Goal: Find specific page/section: Find specific page/section

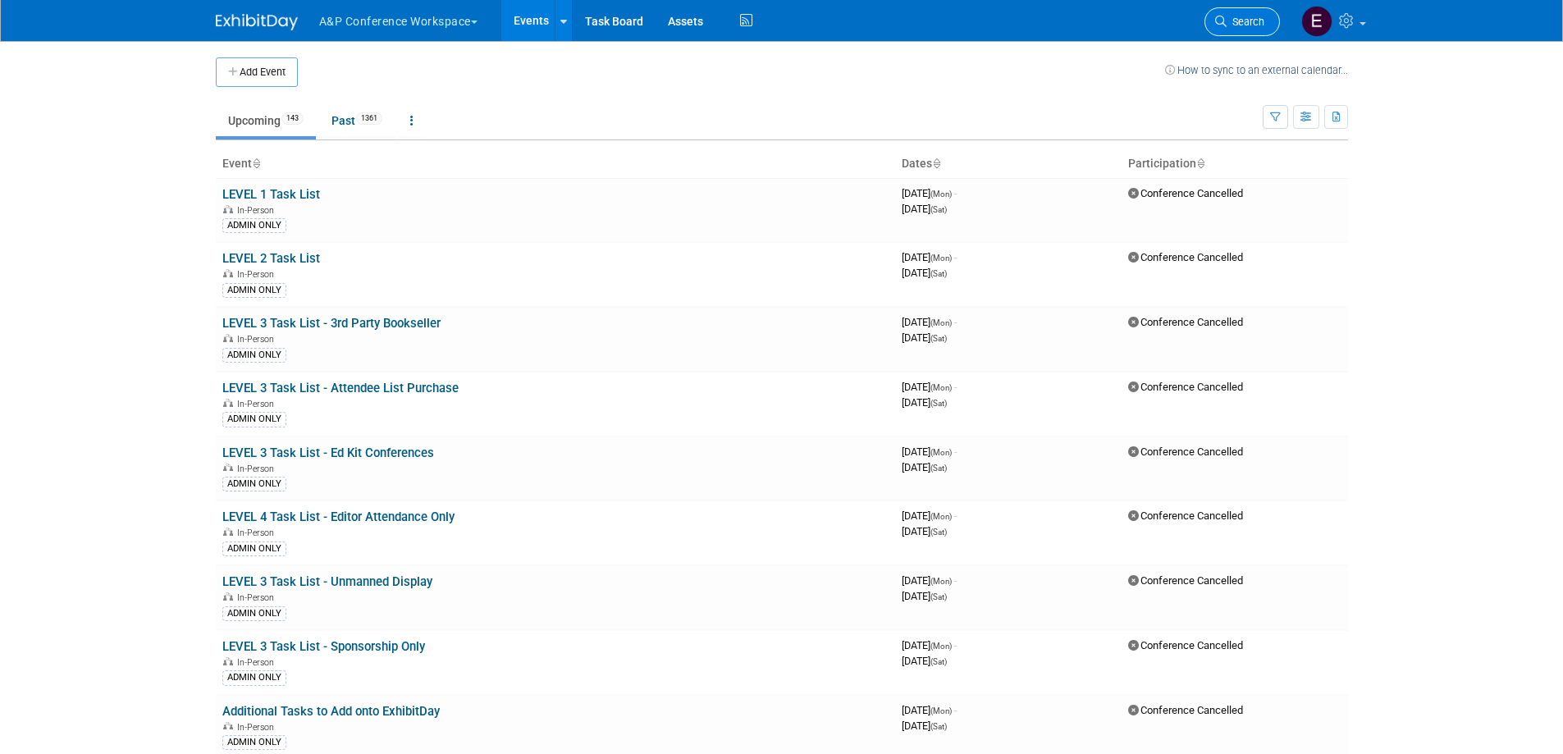
click at [1222, 18] on icon at bounding box center [1220, 21] width 11 height 11
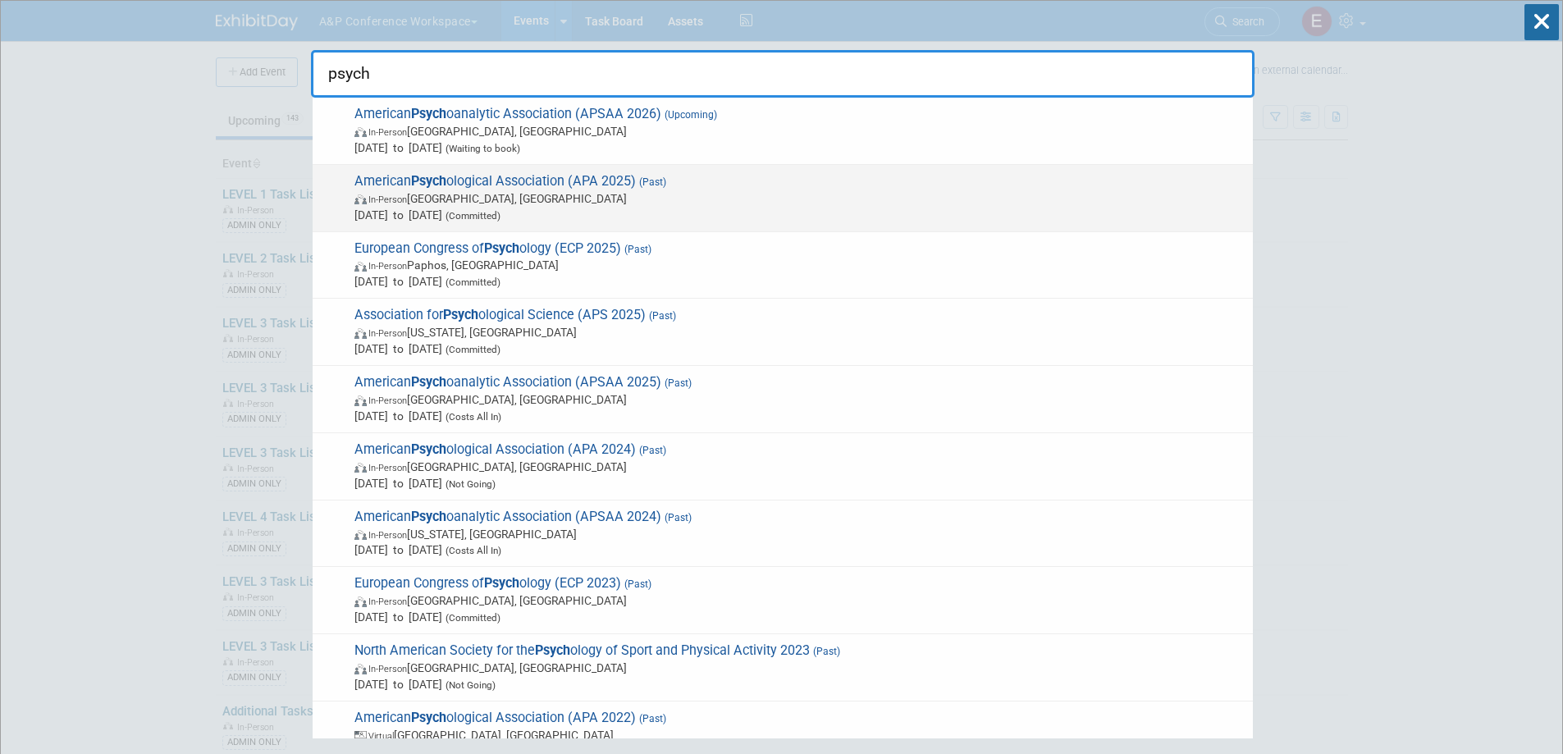
type input "psych"
click at [638, 204] on span "In-Person Denver, CO" at bounding box center [800, 198] width 890 height 16
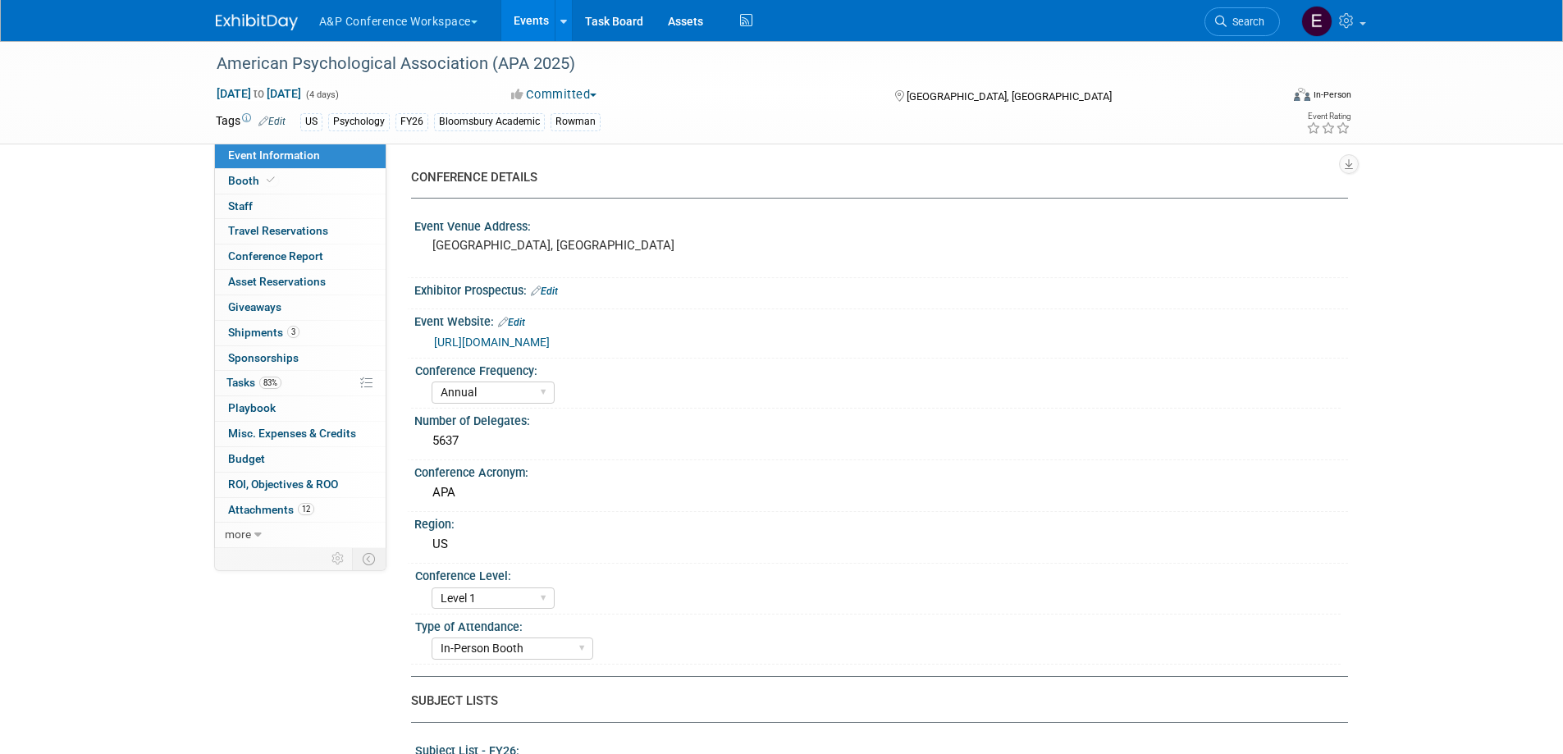
select select "Annual"
select select "Level 1"
select select "In-Person Booth"
select select "Psychology"
select select "Bloomsbury Academic"
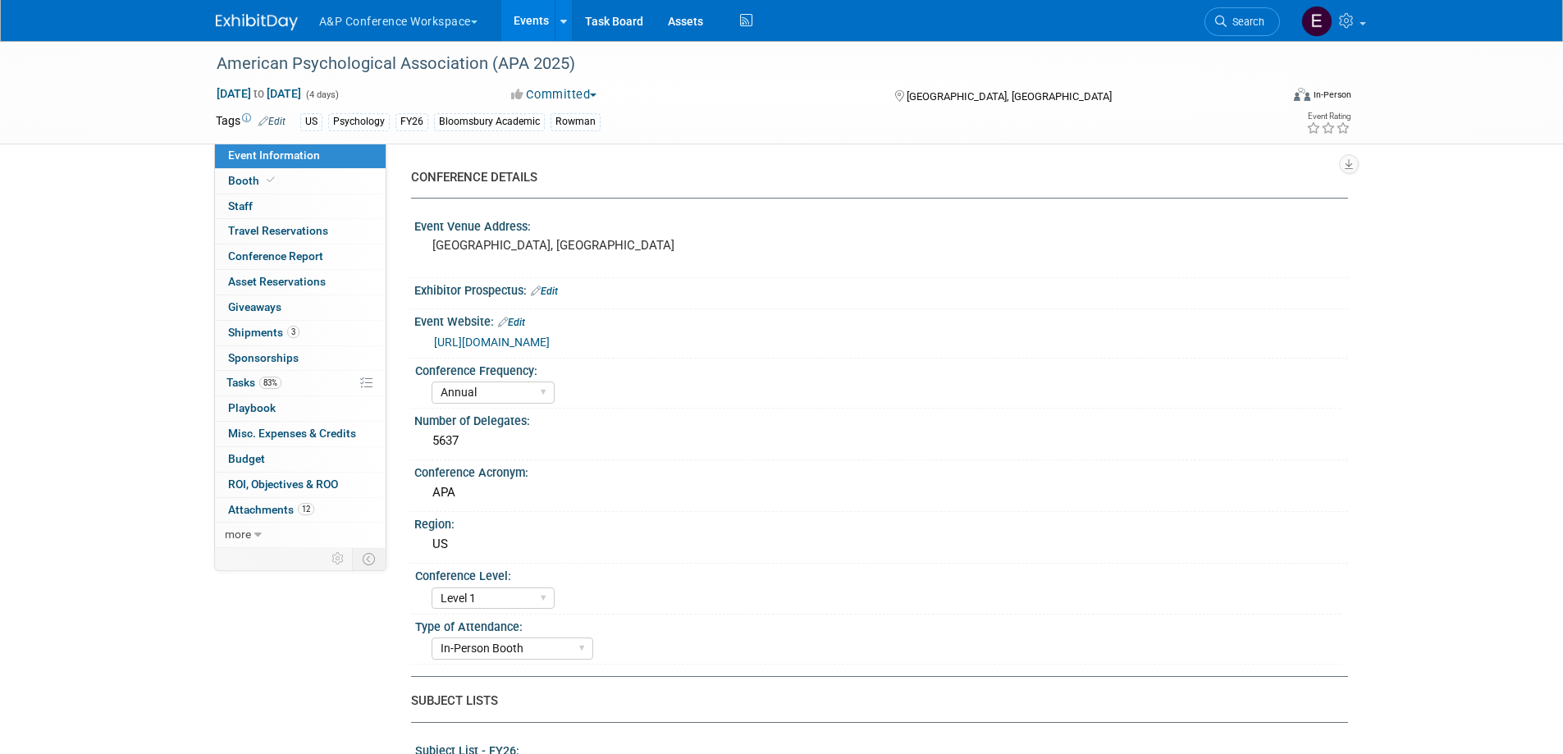
select select "[PERSON_NAME]"
select select "Networking/Commissioning"
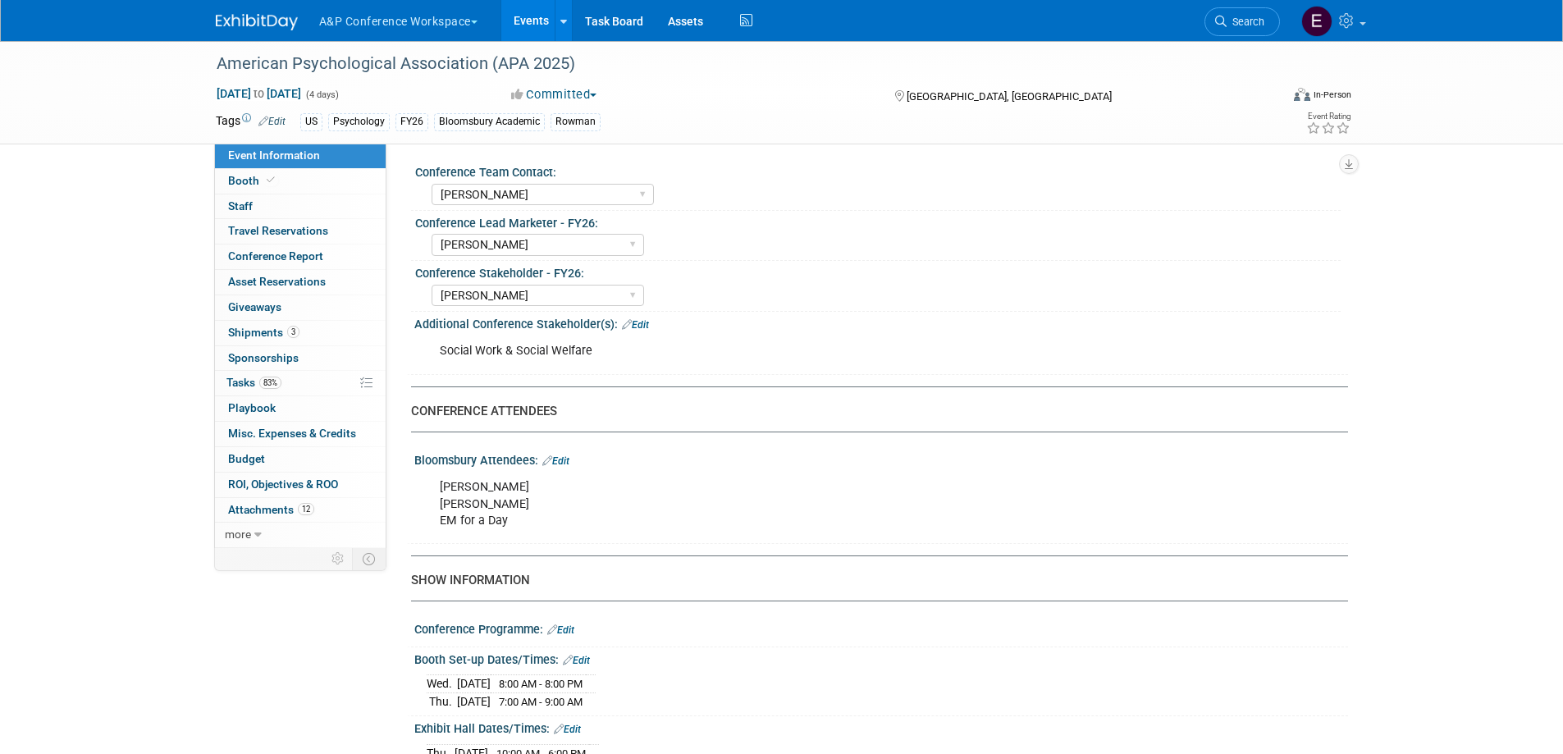
scroll to position [821, 0]
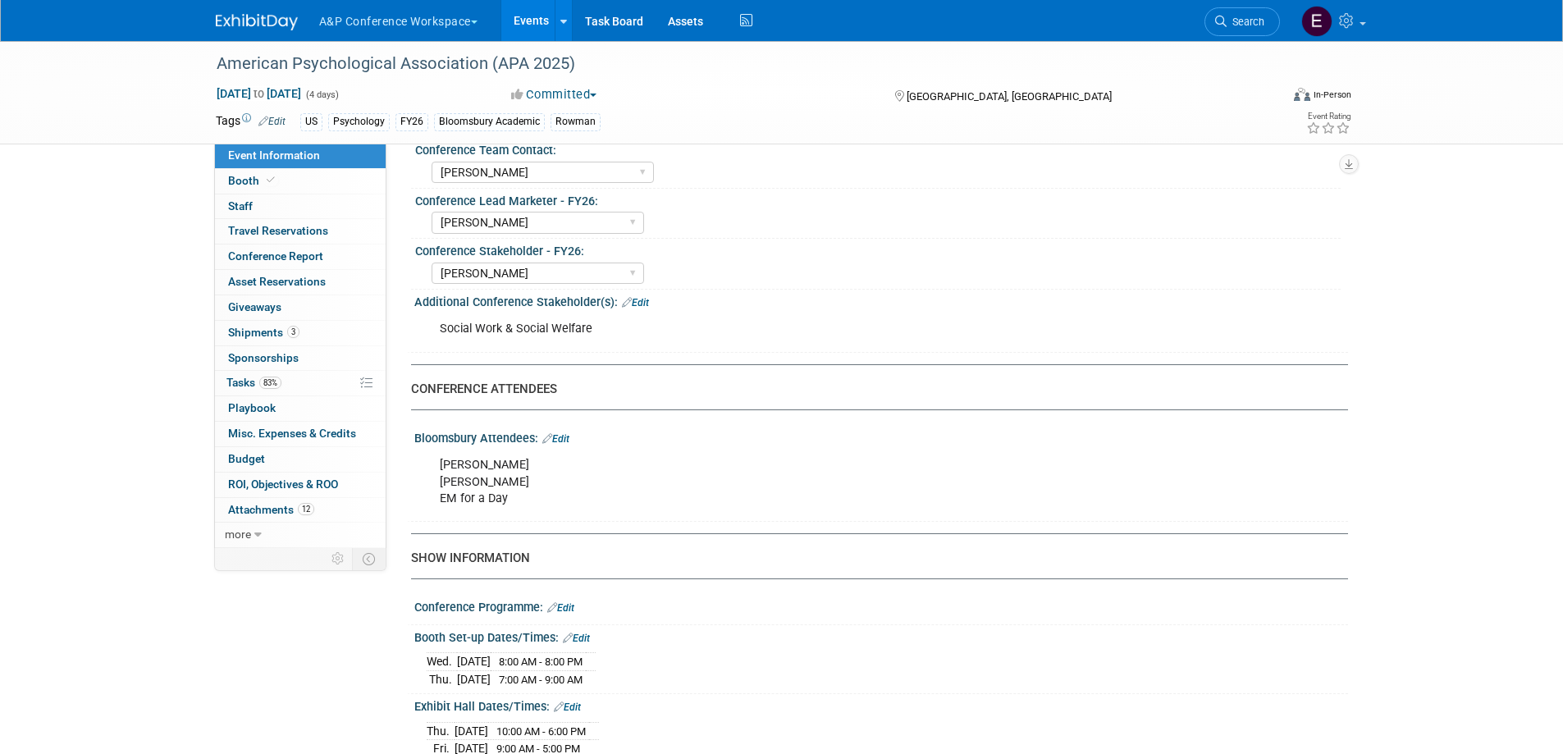
click at [564, 437] on link "Edit" at bounding box center [555, 438] width 27 height 11
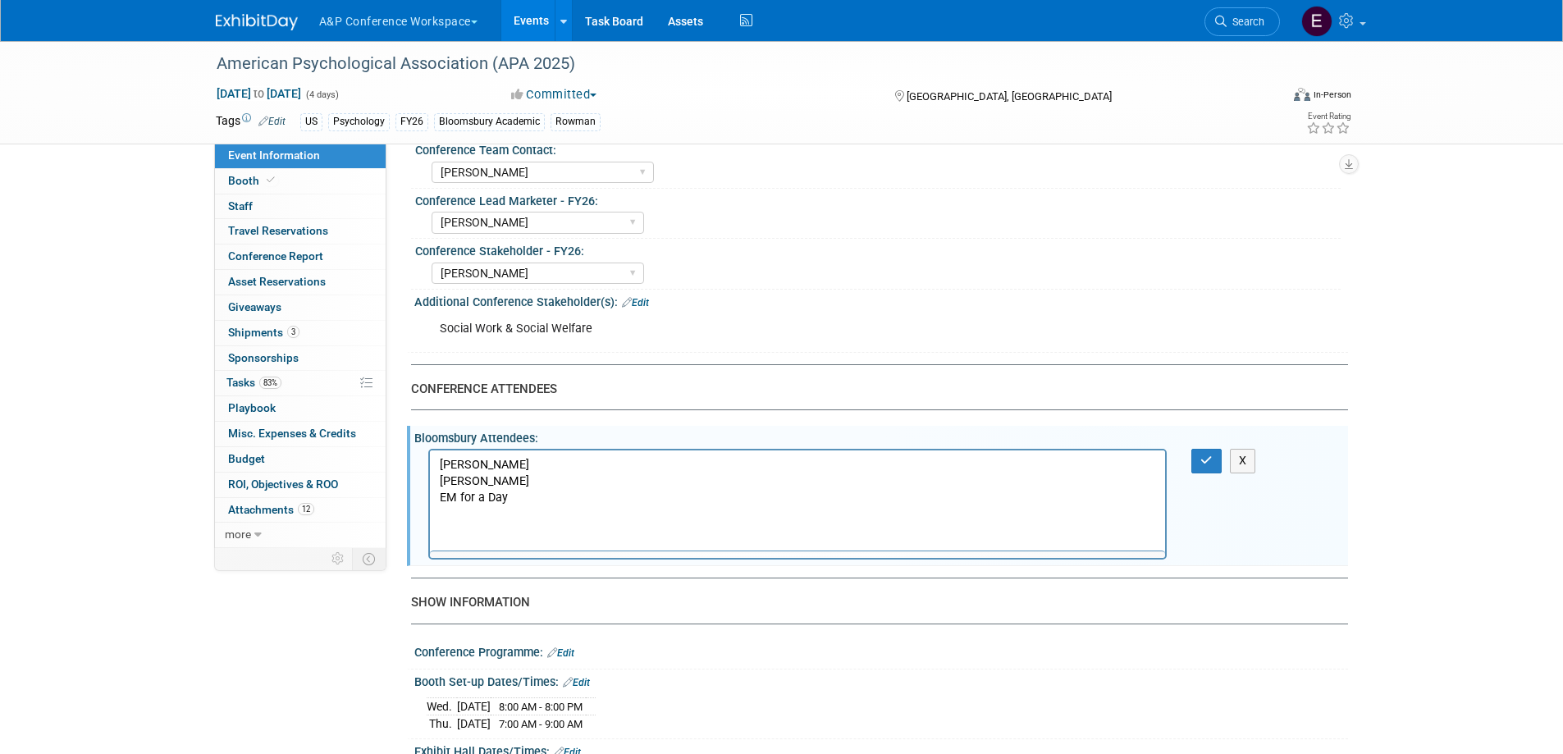
scroll to position [0, 0]
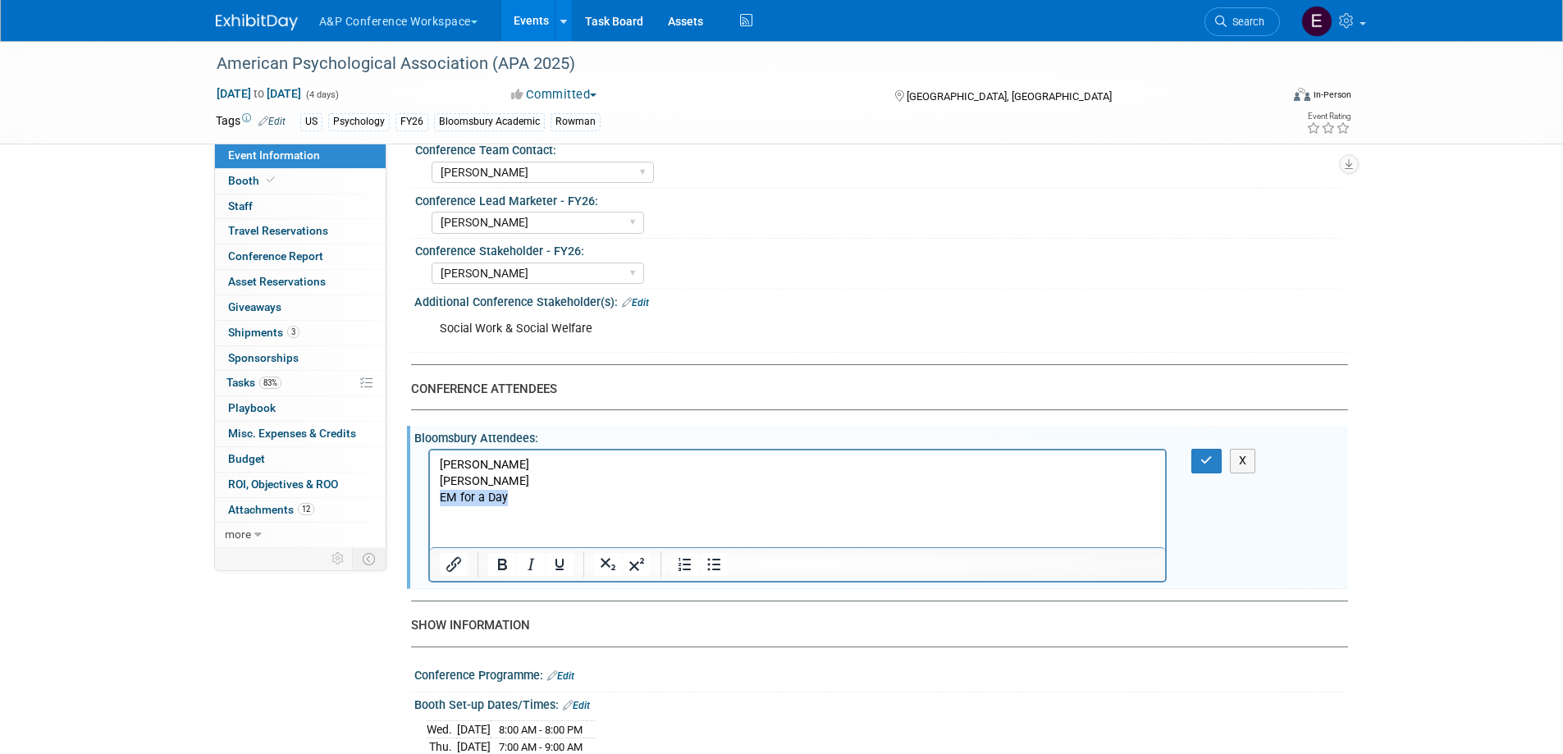
drag, startPoint x: 539, startPoint y: 496, endPoint x: 855, endPoint y: 953, distance: 555.0
click at [429, 501] on html "Jenna Steventon Jonathan Joyce EM for a Day" at bounding box center [797, 479] width 736 height 56
click at [1212, 458] on icon "button" at bounding box center [1207, 460] width 12 height 11
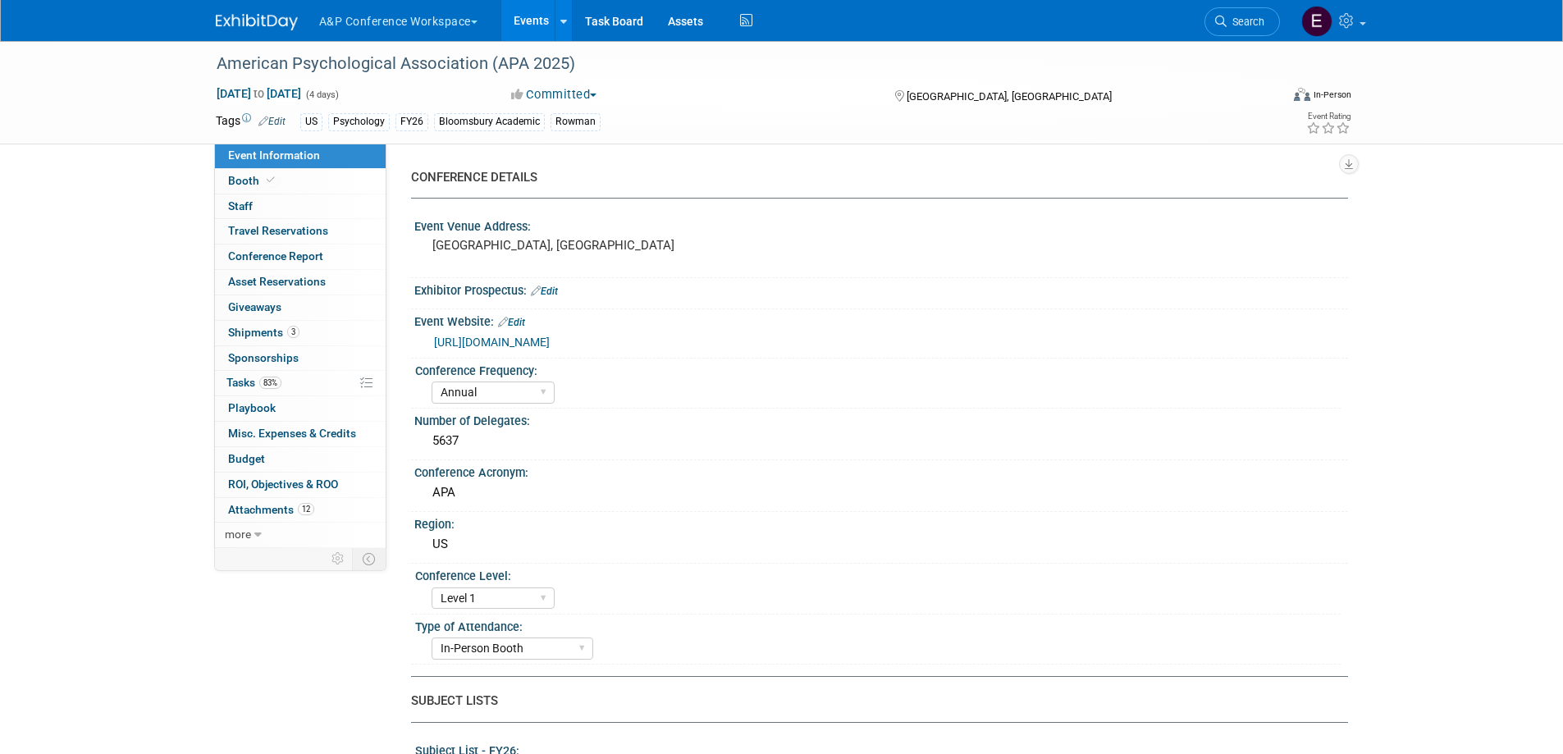
click at [1248, 23] on span "Search" at bounding box center [1246, 22] width 38 height 12
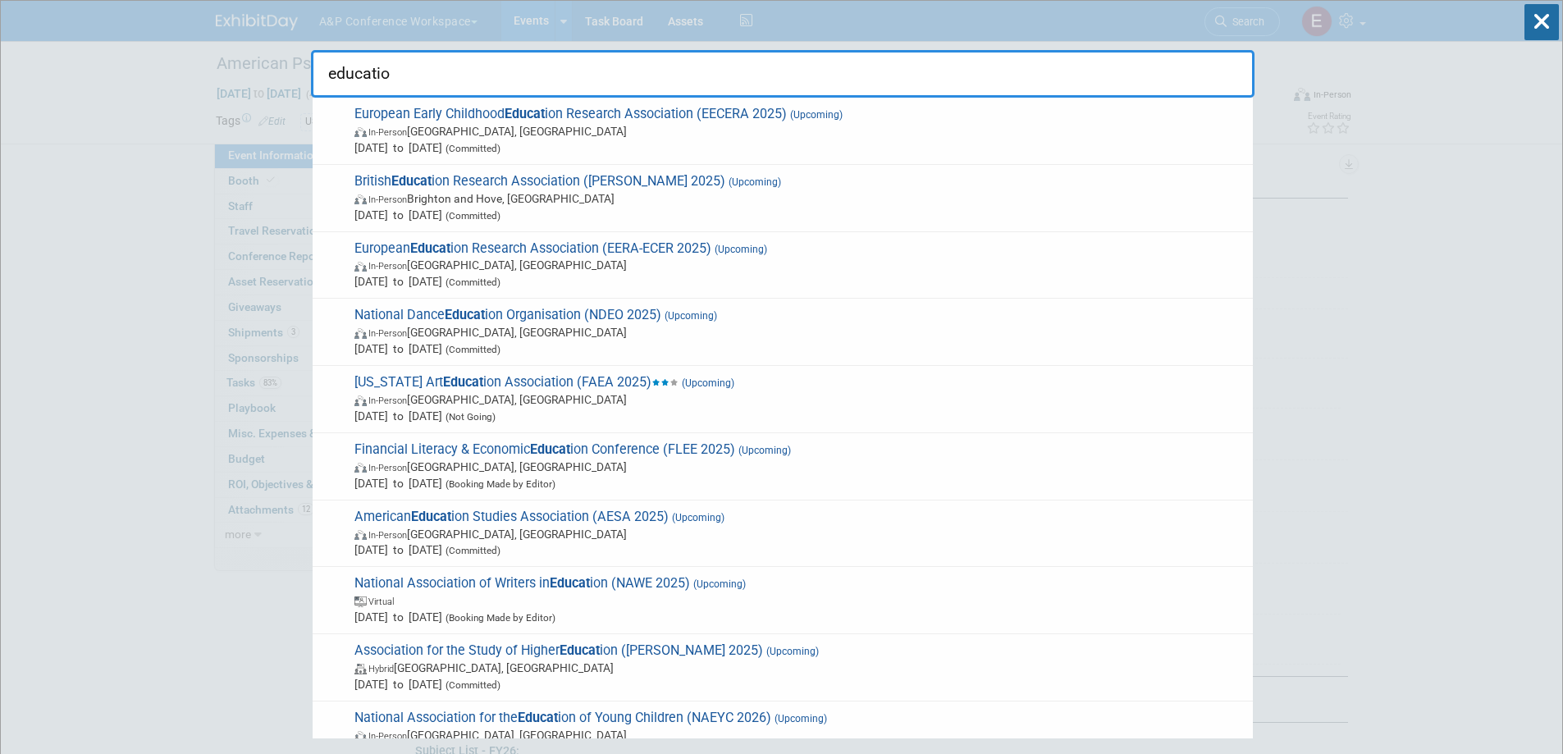
type input "education"
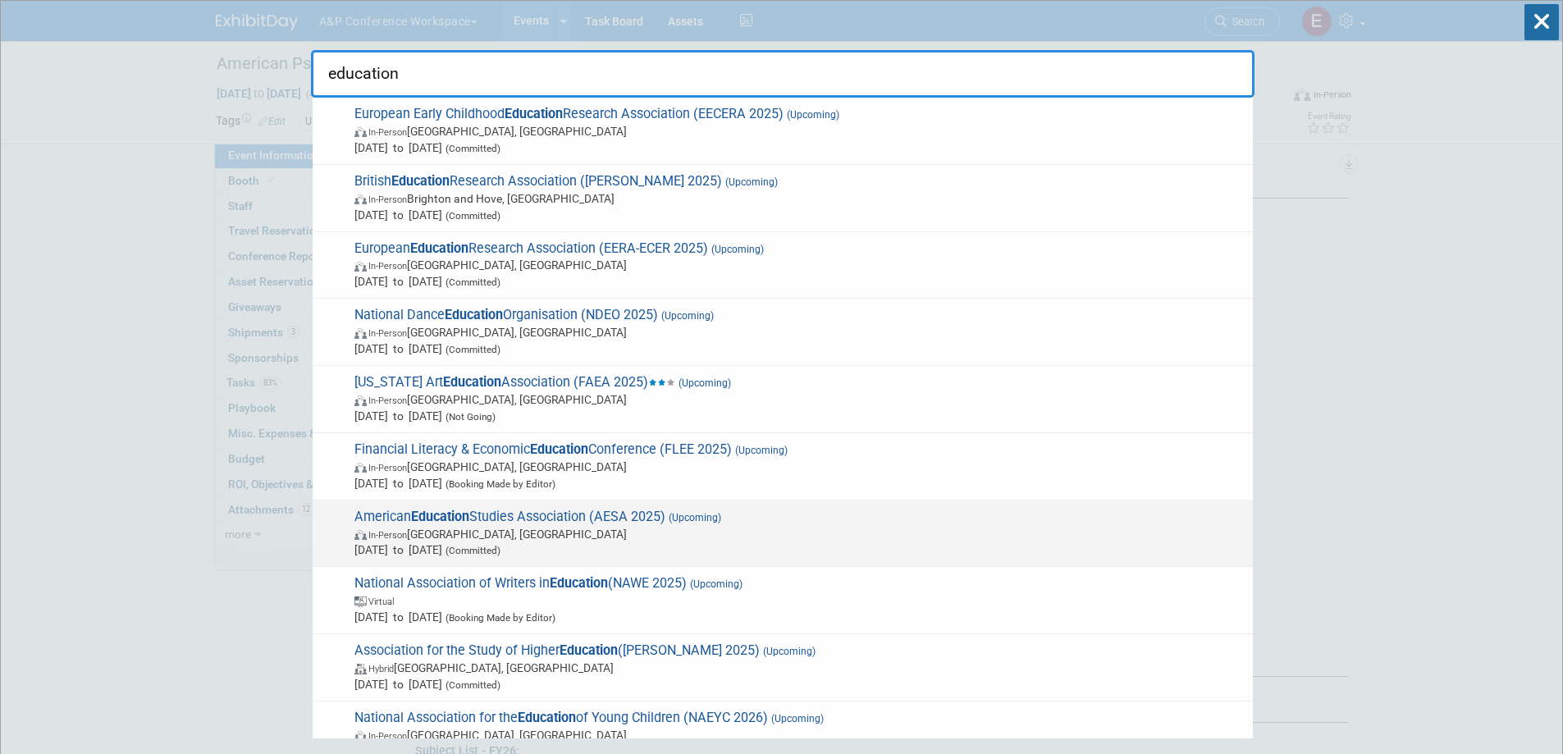
click at [544, 513] on span "American Education Studies Association (AESA 2025) (Upcoming) In-Person Albuque…" at bounding box center [797, 534] width 895 height 50
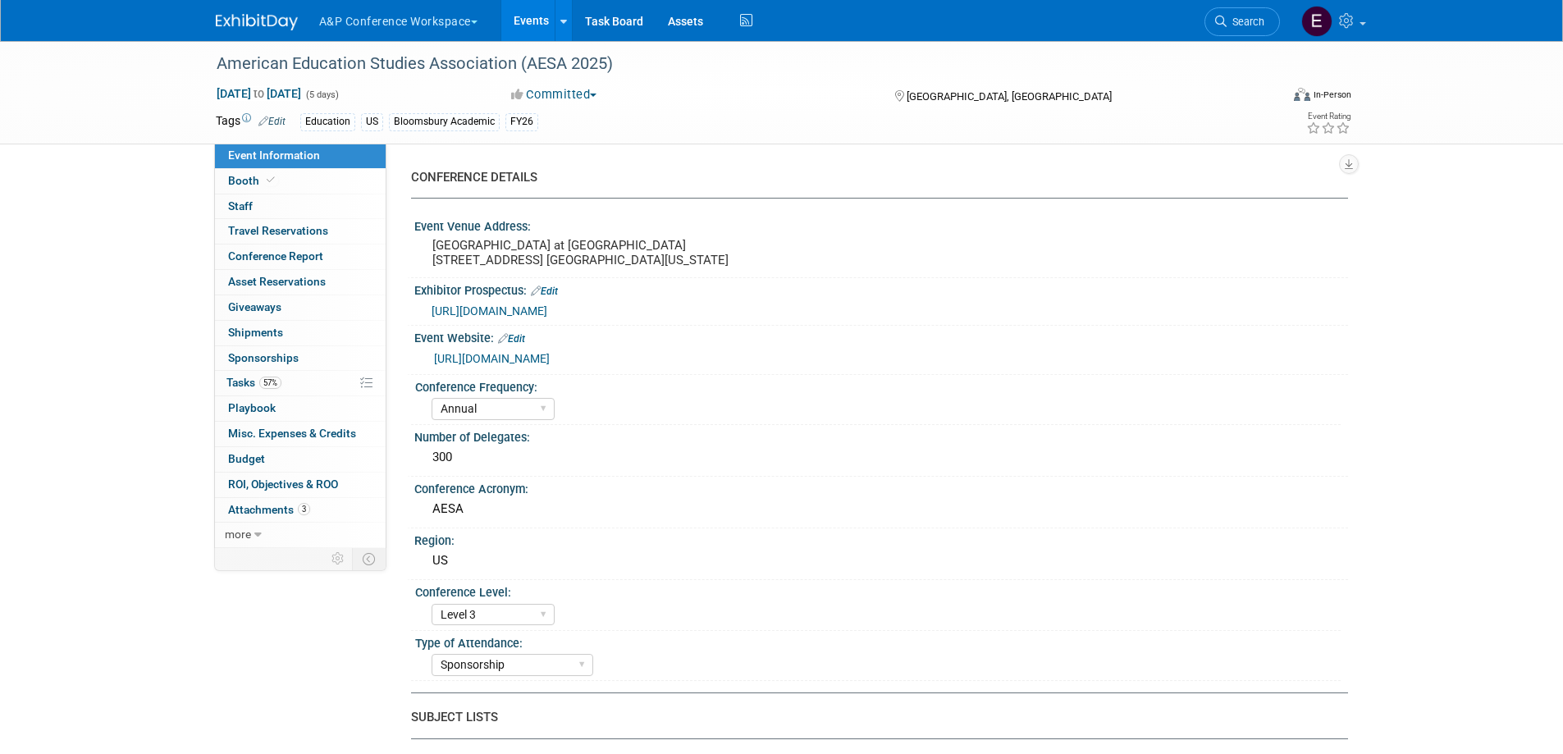
select select "Annual"
select select "Level 3"
select select "Sponsorship"
select select "Education"
select select "Bloomsbury Academic"
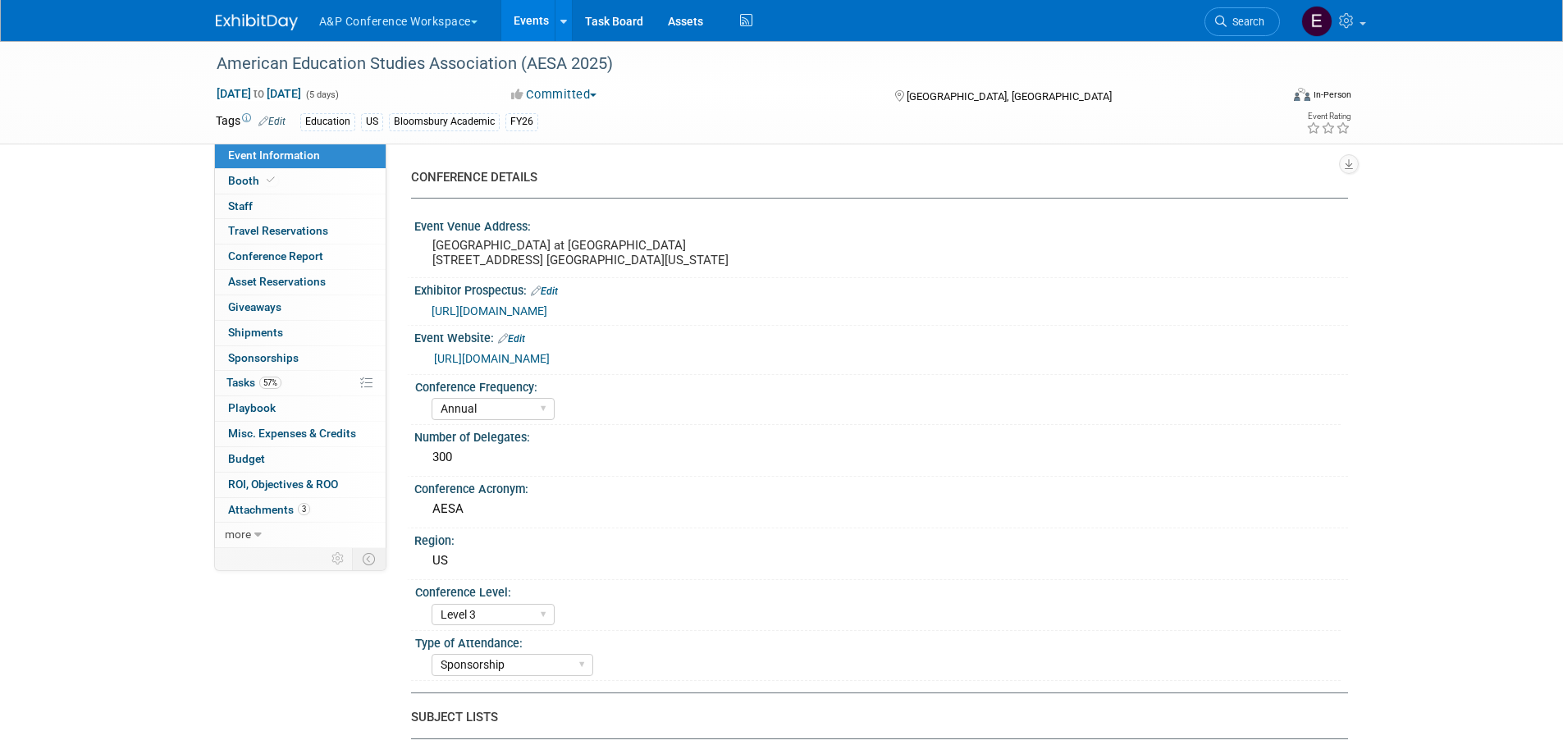
select select "Hannah Siegel"
select select "Lianna Iwanikiw"
select select "Seth Taylor"
select select "Brand/Subject Presence​"
click at [1229, 18] on span "Search" at bounding box center [1246, 22] width 38 height 12
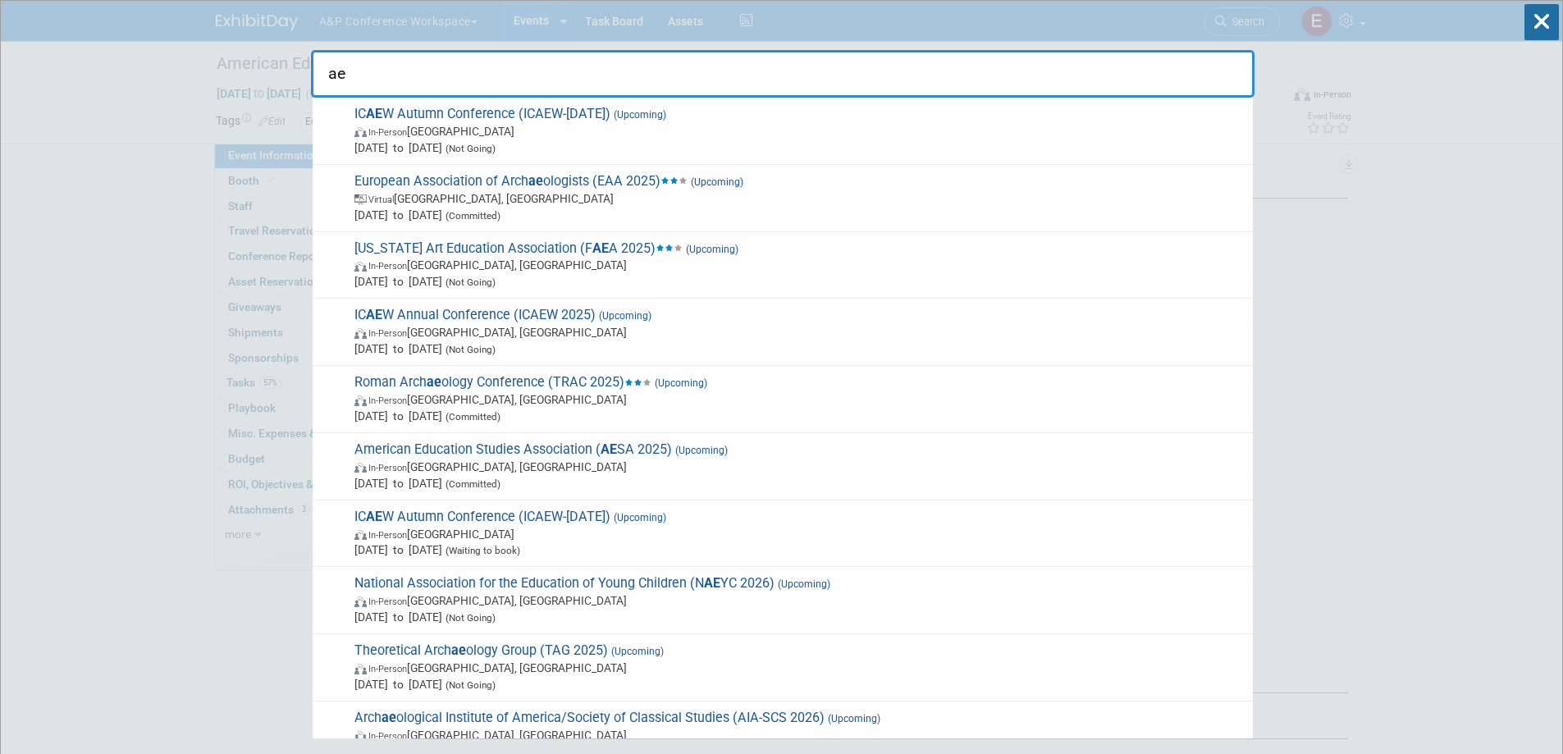
type input "a"
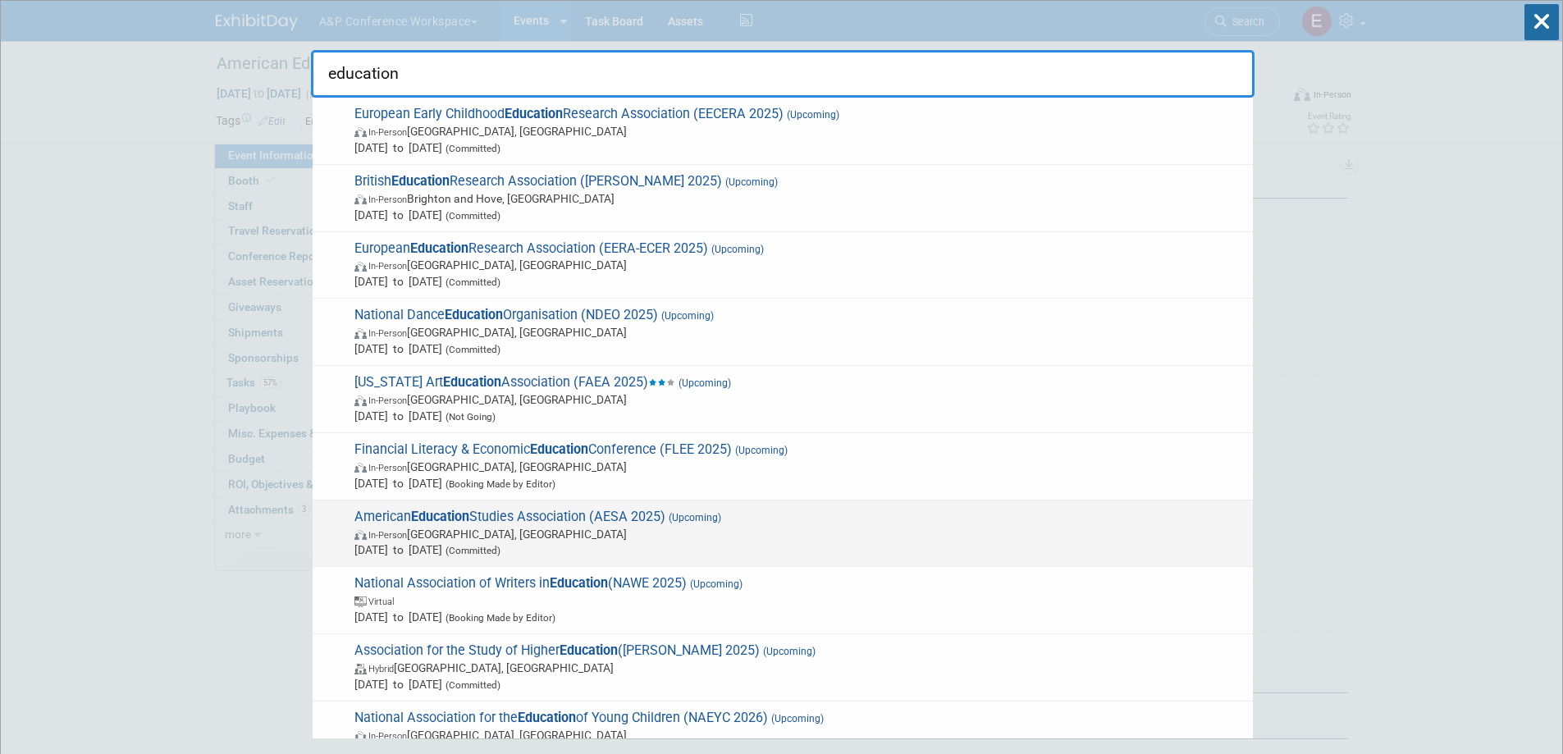
type input "education"
click at [604, 536] on span "In-Person Albuquerque, NM" at bounding box center [800, 534] width 890 height 16
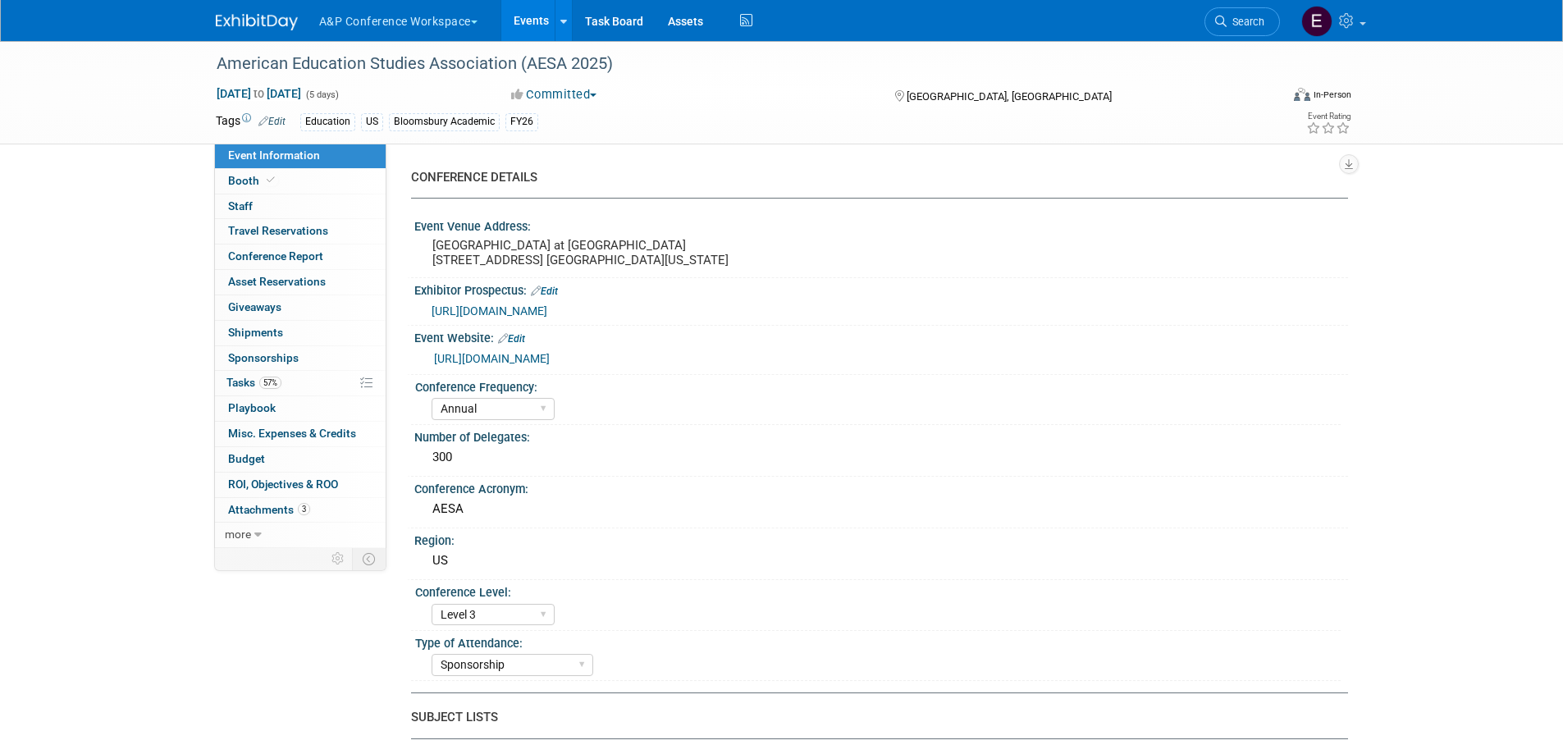
select select "Annual"
select select "Level 3"
select select "Sponsorship"
select select "Education"
select select "Bloomsbury Academic"
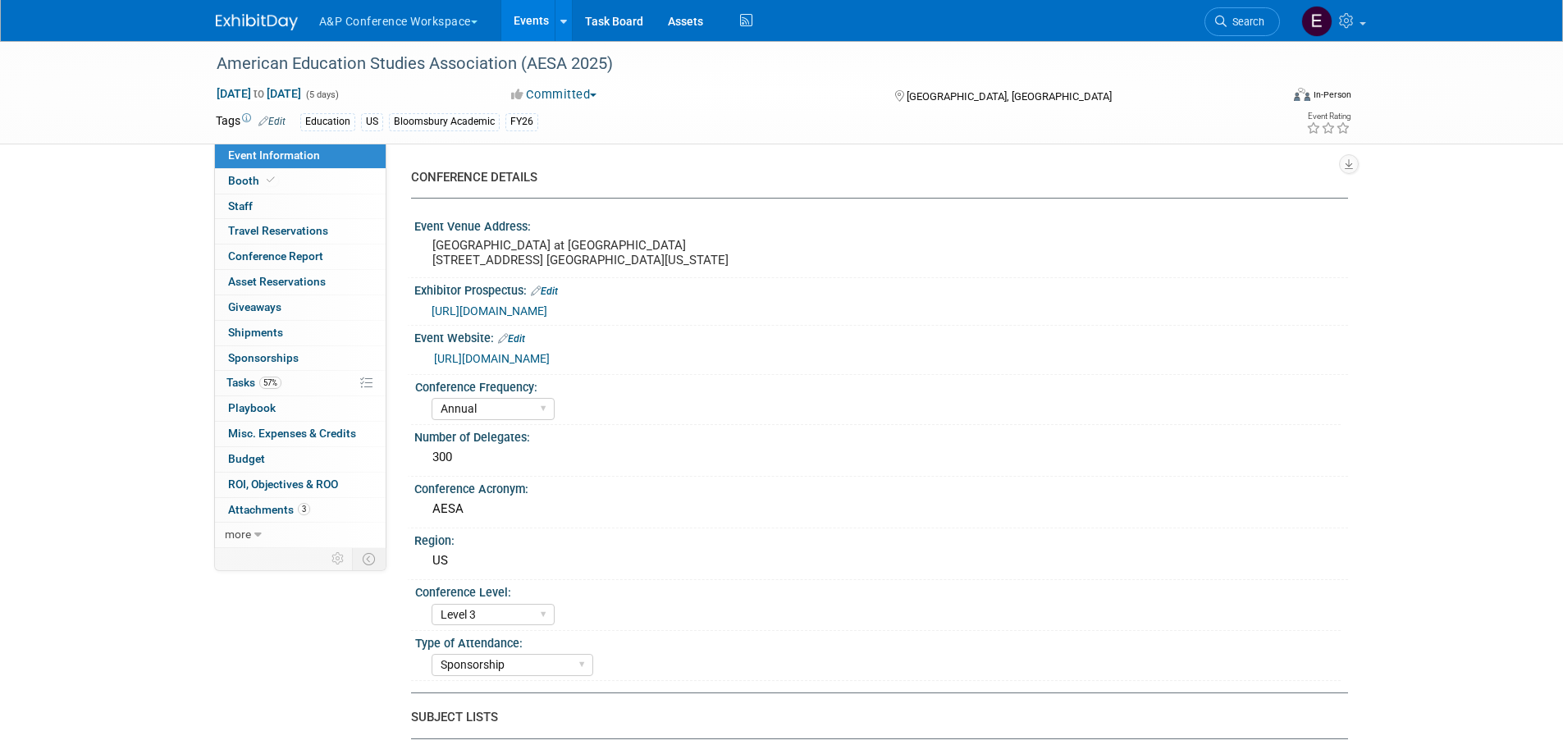
select select "[PERSON_NAME]"
select select "Brand/Subject Presence​"
click at [1234, 25] on span "Search" at bounding box center [1246, 22] width 38 height 12
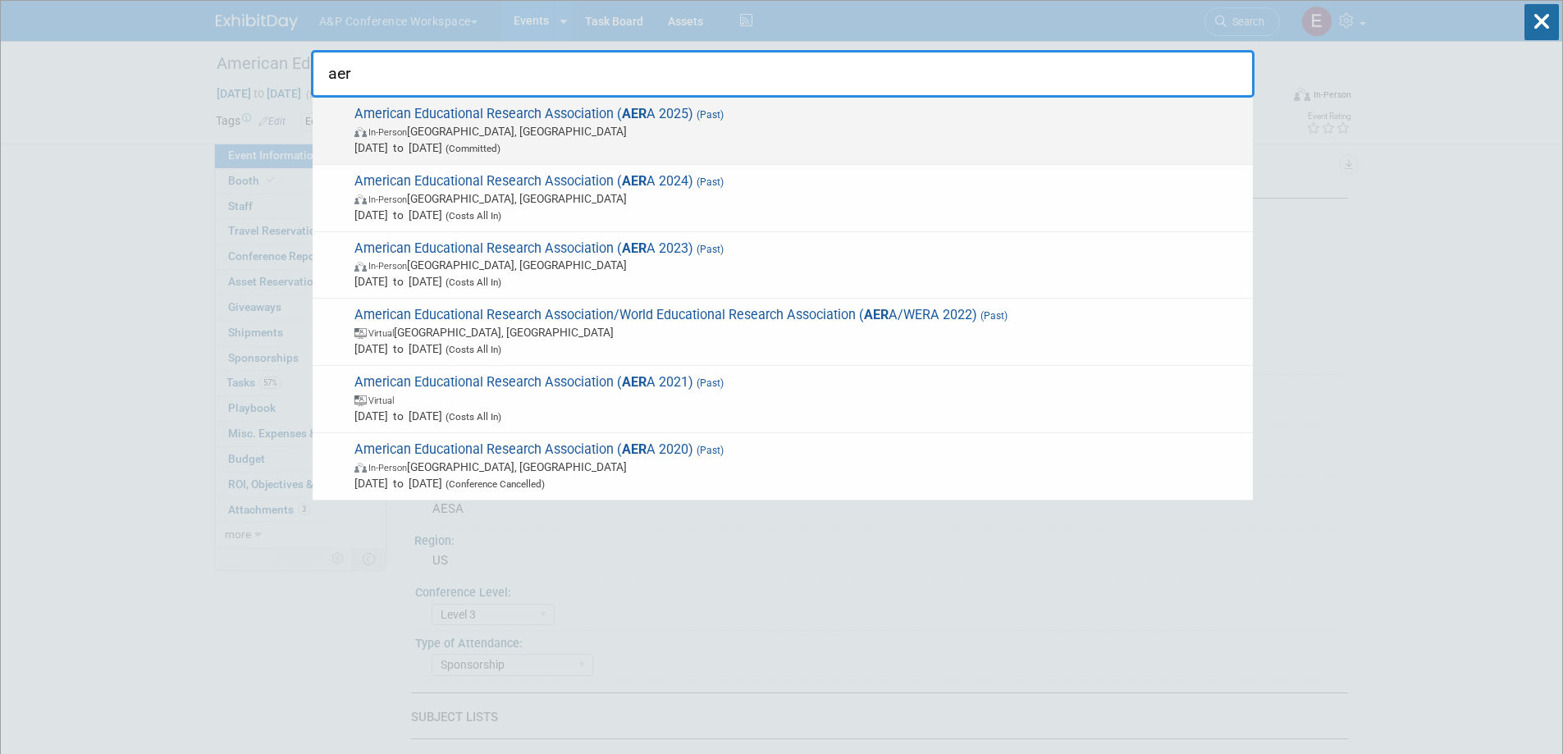
type input "aer"
click at [478, 136] on span "In-Person [GEOGRAPHIC_DATA], [GEOGRAPHIC_DATA]" at bounding box center [800, 131] width 890 height 16
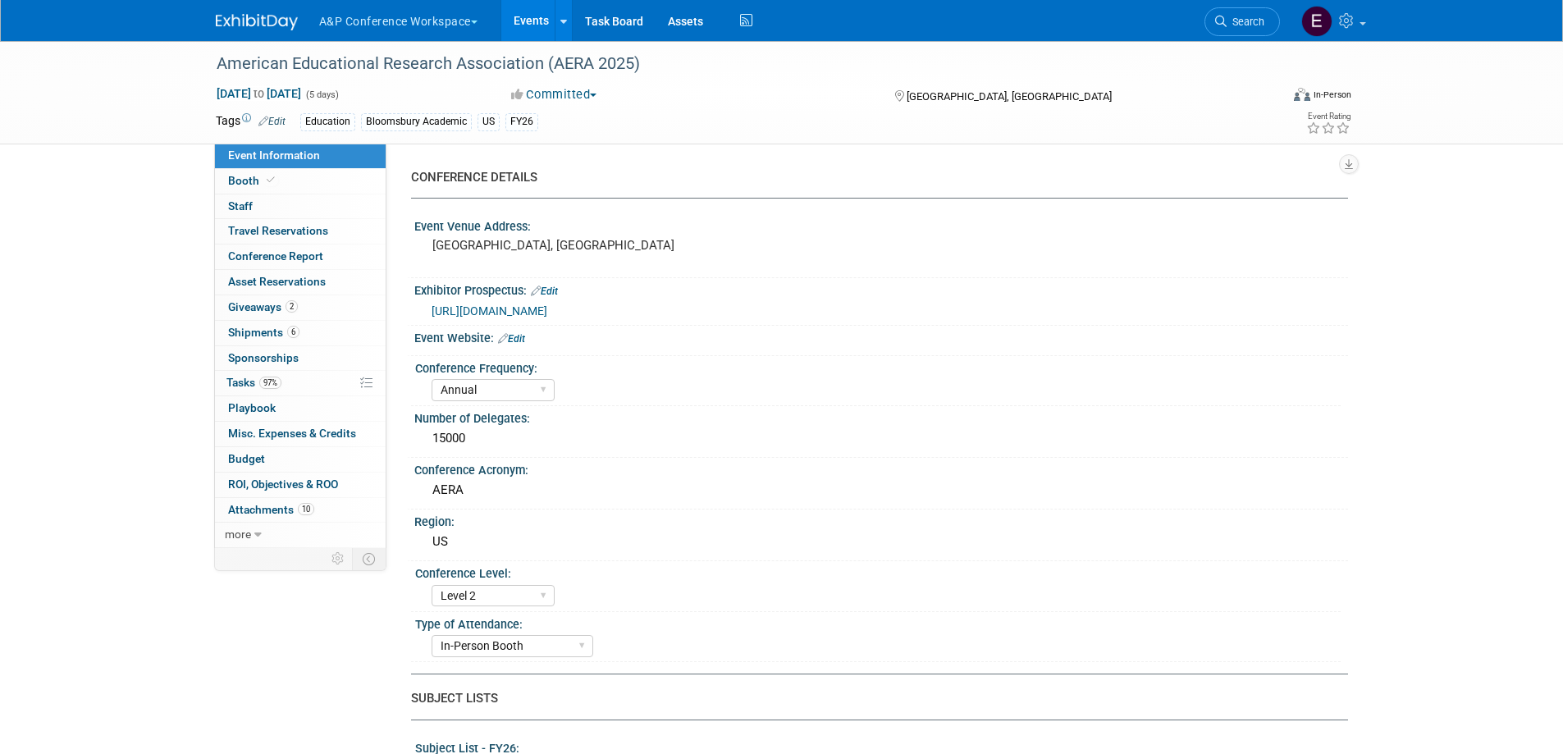
select select "Annual"
select select "Level 2"
select select "In-Person Booth"
select select "Education"
select select "Bloomsbury/Rowman & [PERSON_NAME]"
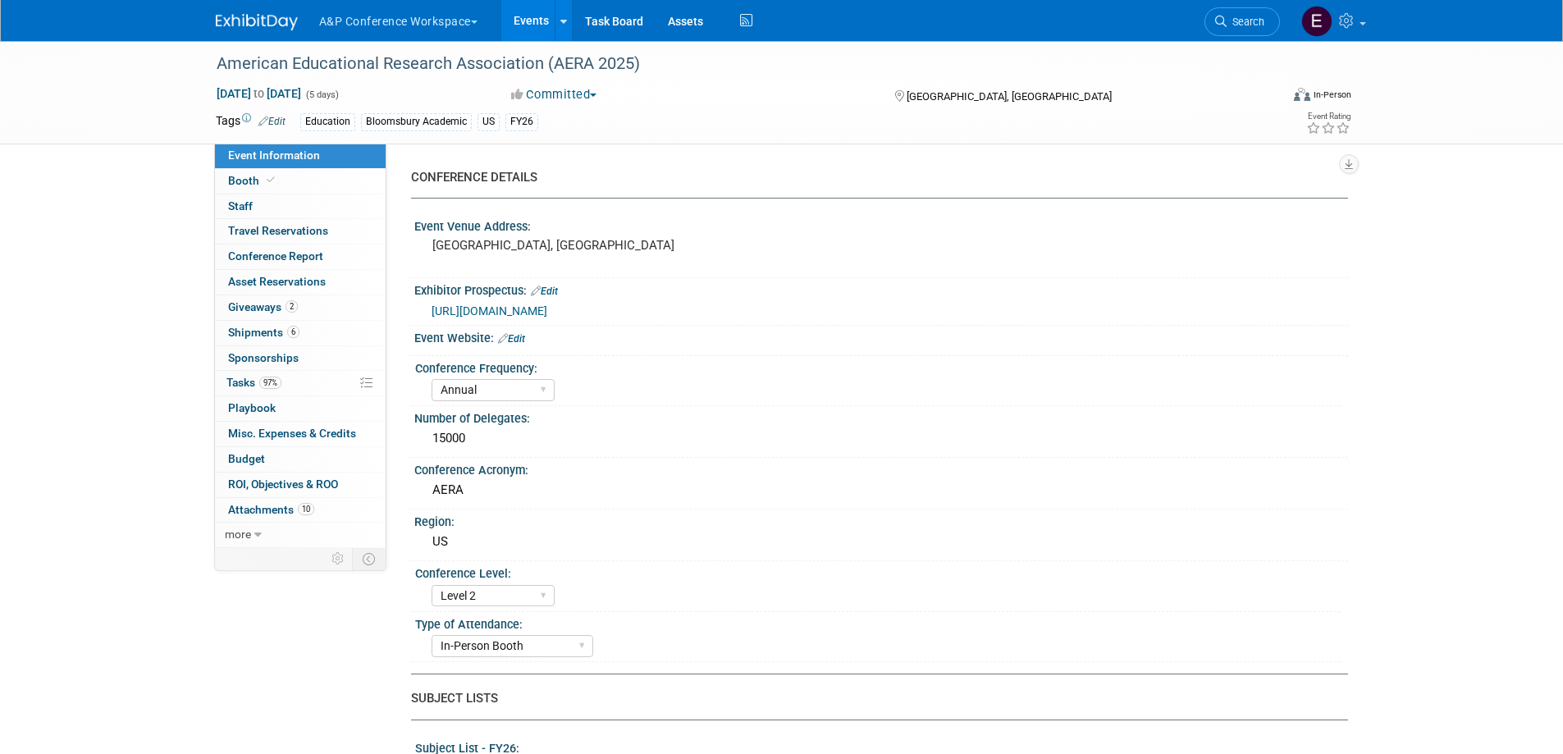
select select "[PERSON_NAME]"
select select "Networking/Commissioning"
click at [1250, 15] on link "Search" at bounding box center [1242, 21] width 75 height 29
